Goal: Transaction & Acquisition: Purchase product/service

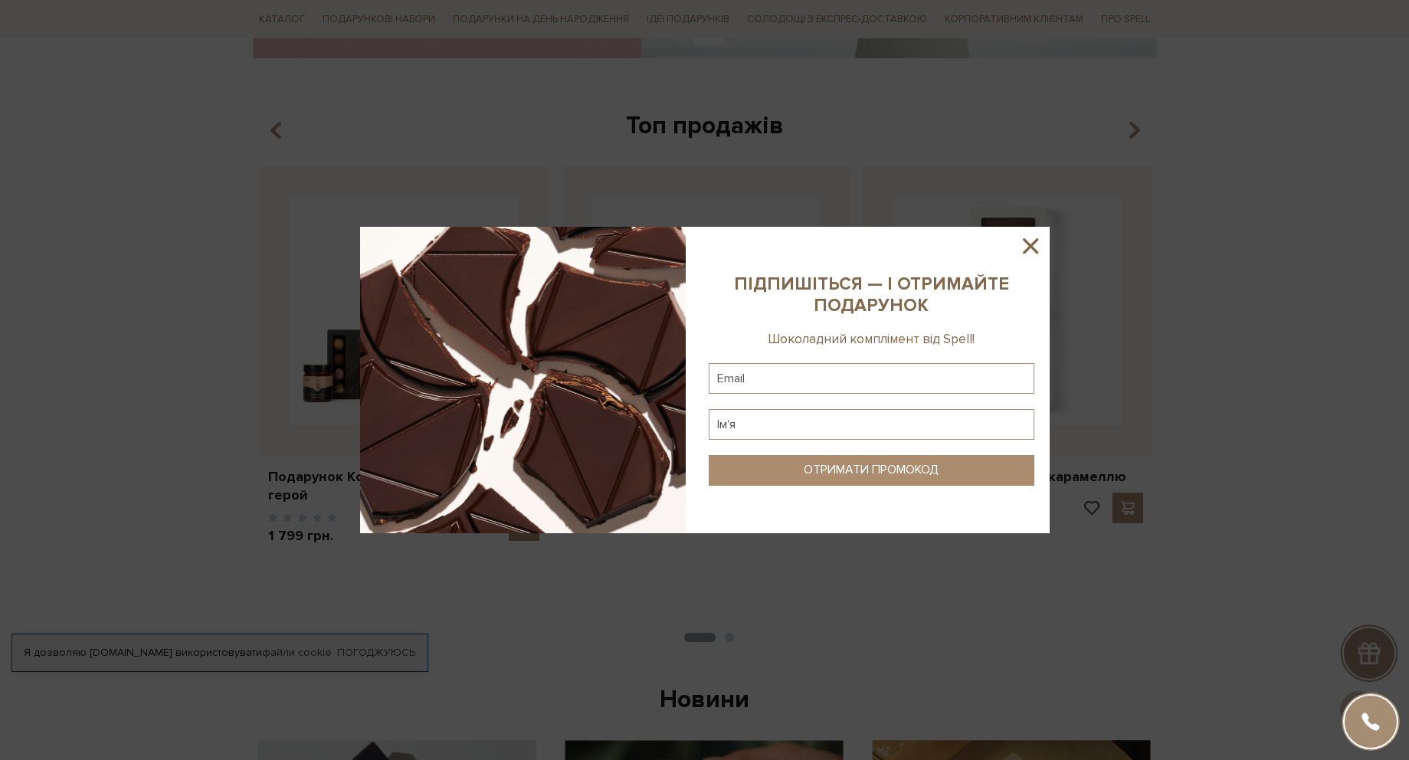
scroll to position [552, 0]
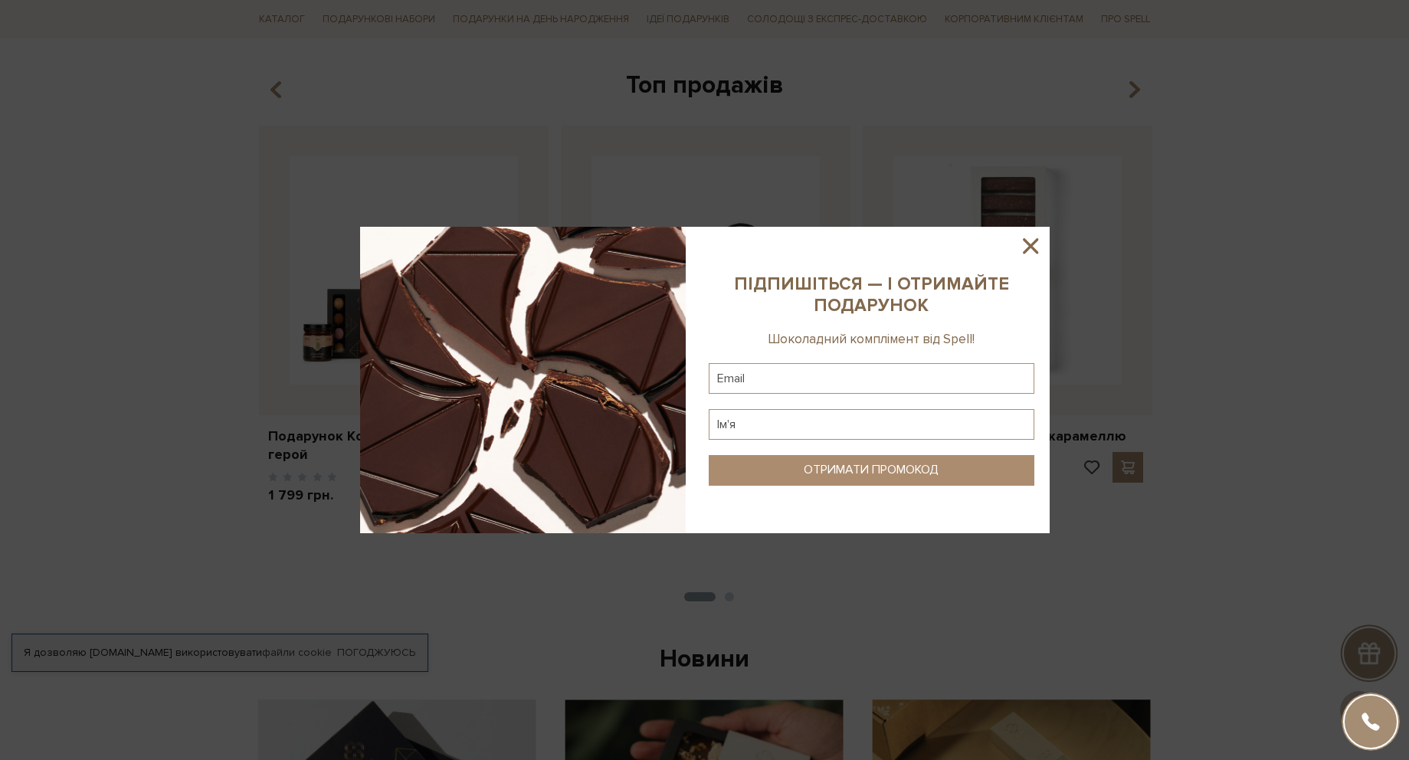
click at [1029, 247] on icon at bounding box center [1030, 245] width 15 height 15
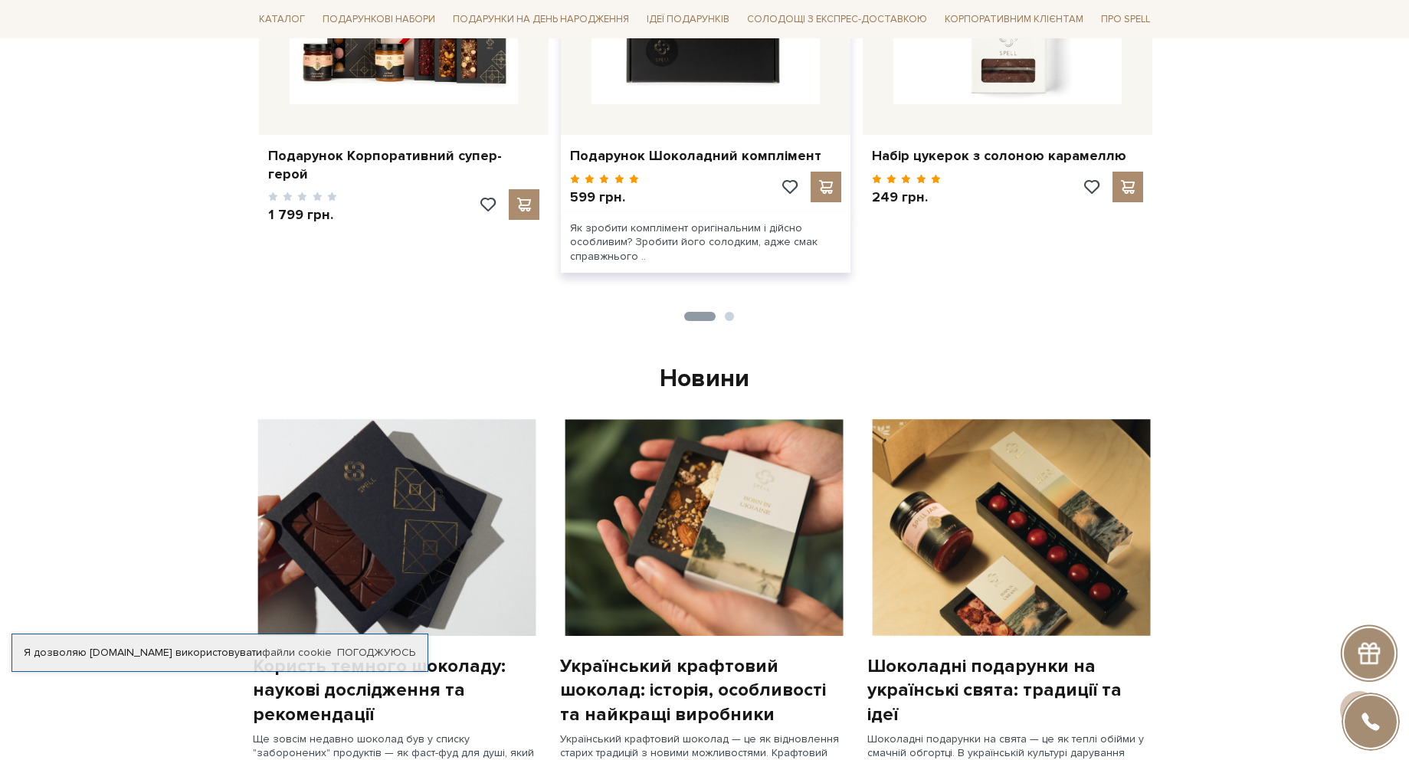
scroll to position [368, 0]
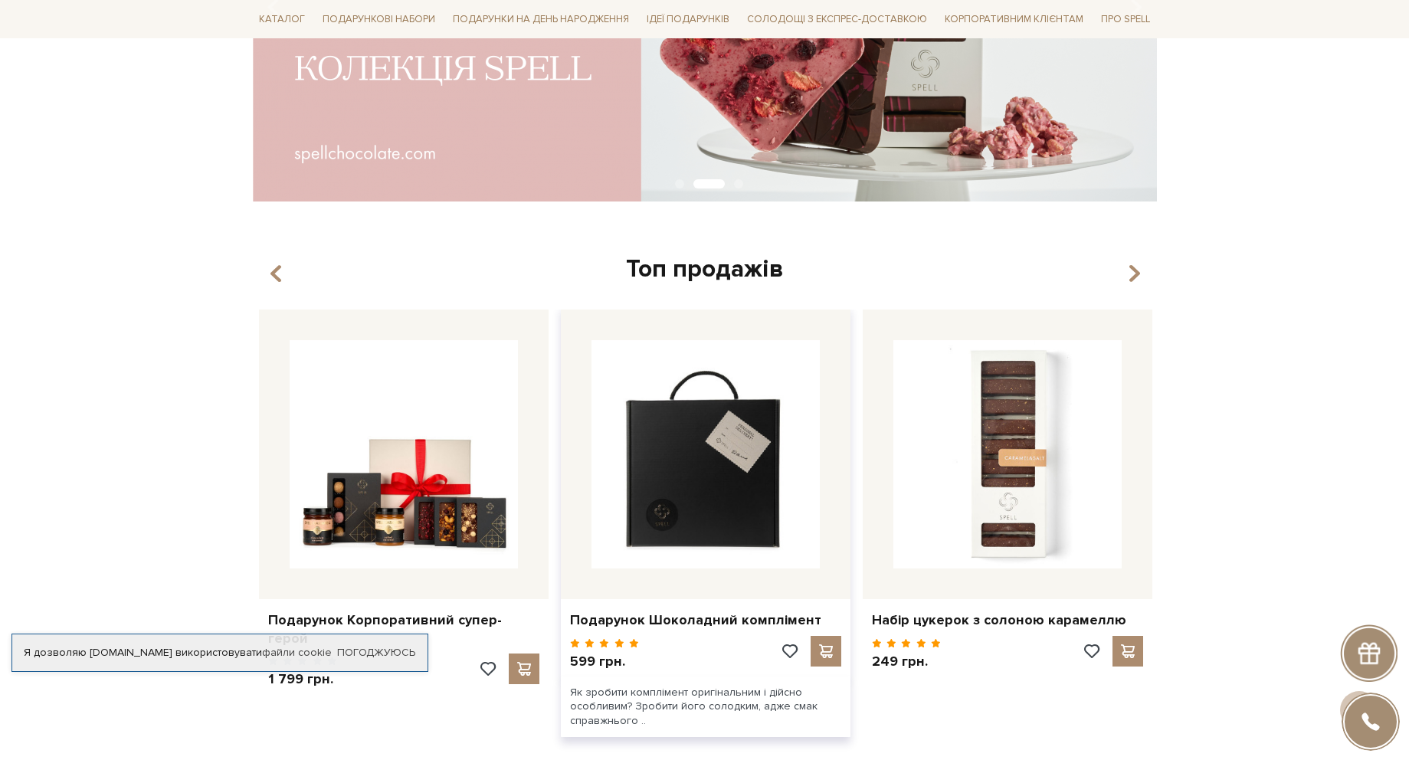
click at [733, 510] on img at bounding box center [706, 454] width 228 height 228
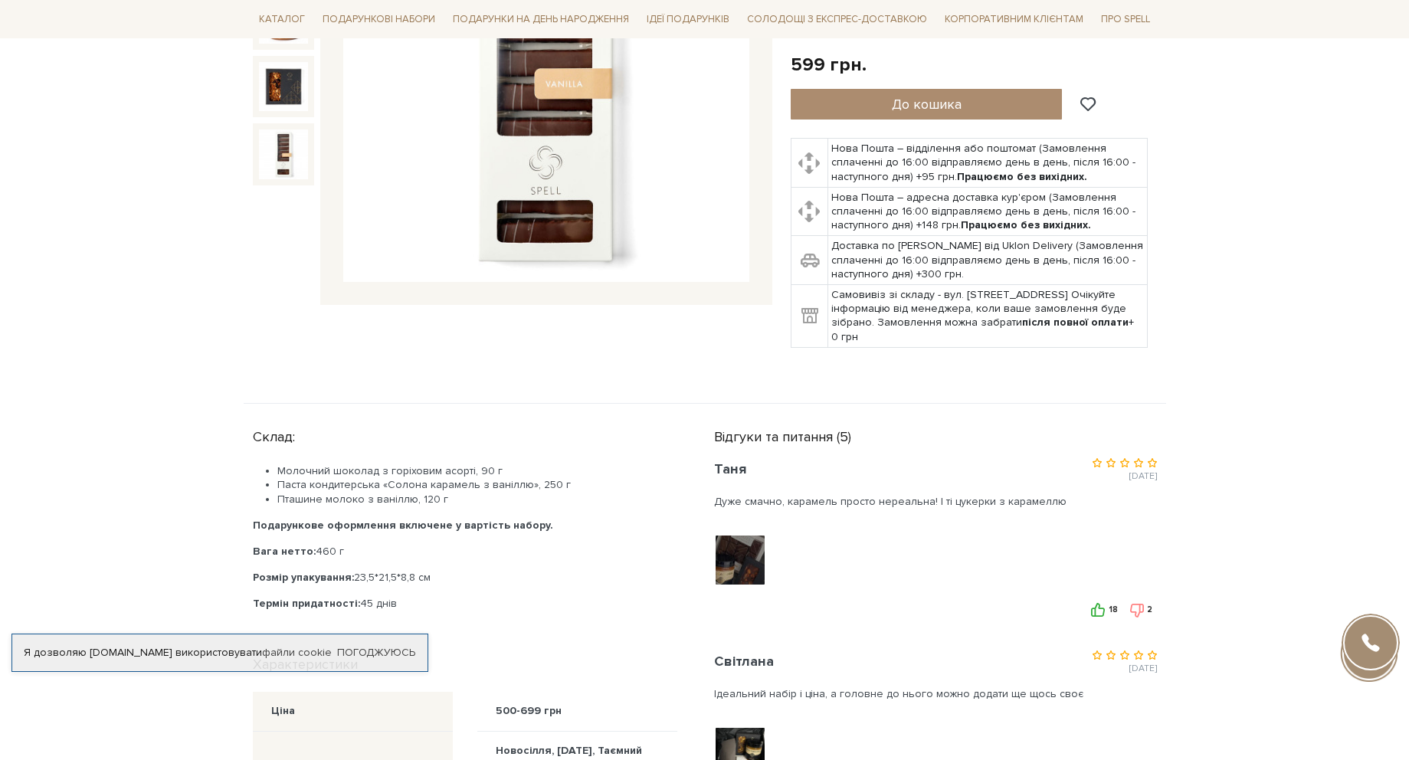
scroll to position [460, 0]
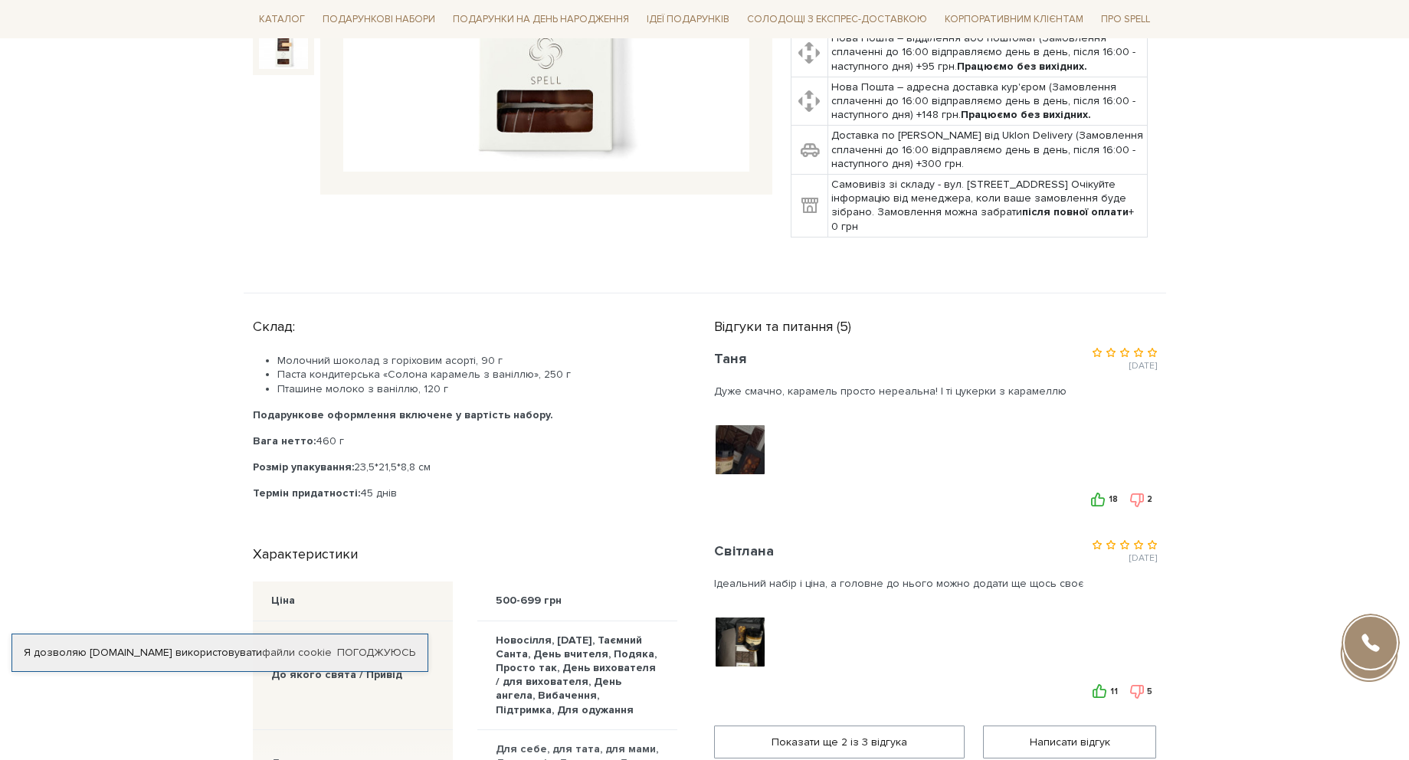
click at [729, 450] on img at bounding box center [739, 450] width 97 height 97
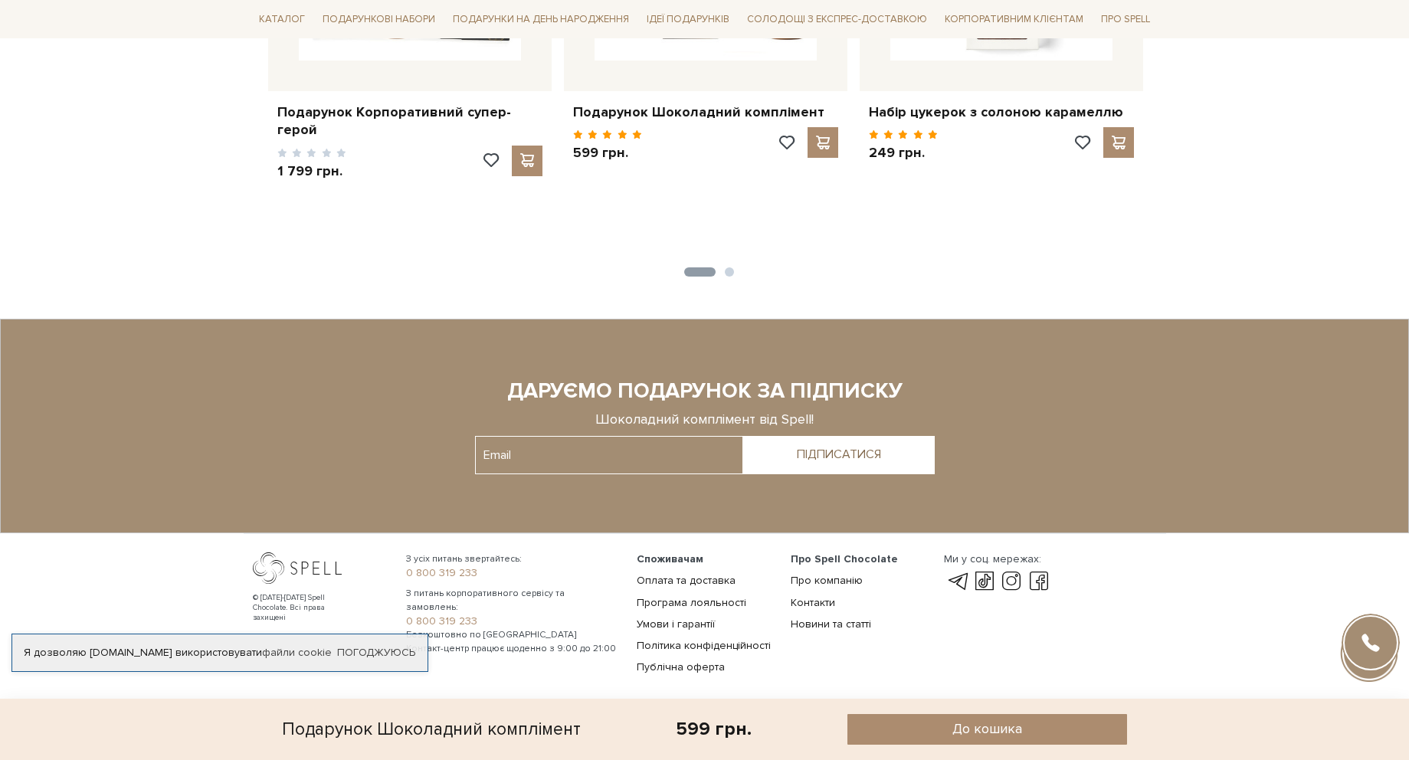
scroll to position [1638, 0]
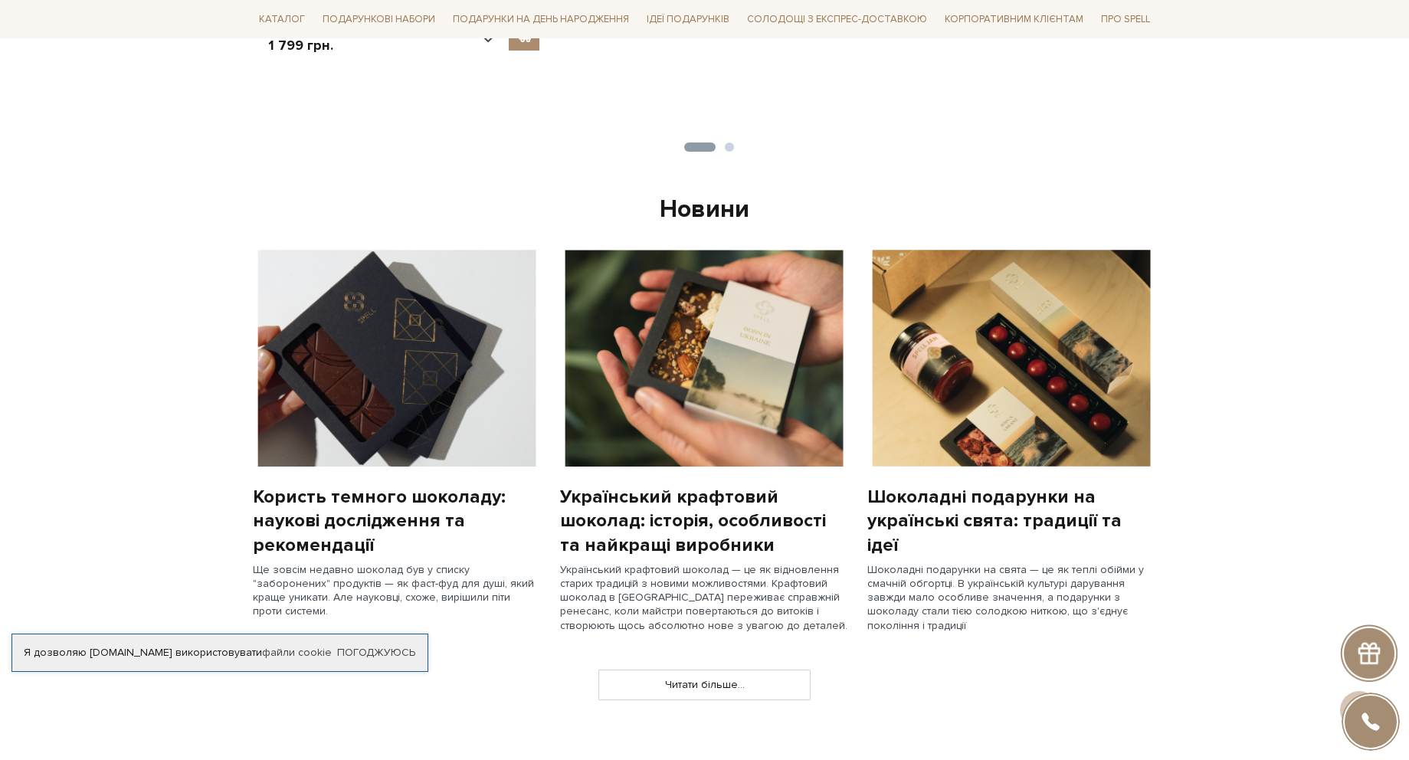
scroll to position [1012, 0]
